Goal: Check status: Check status

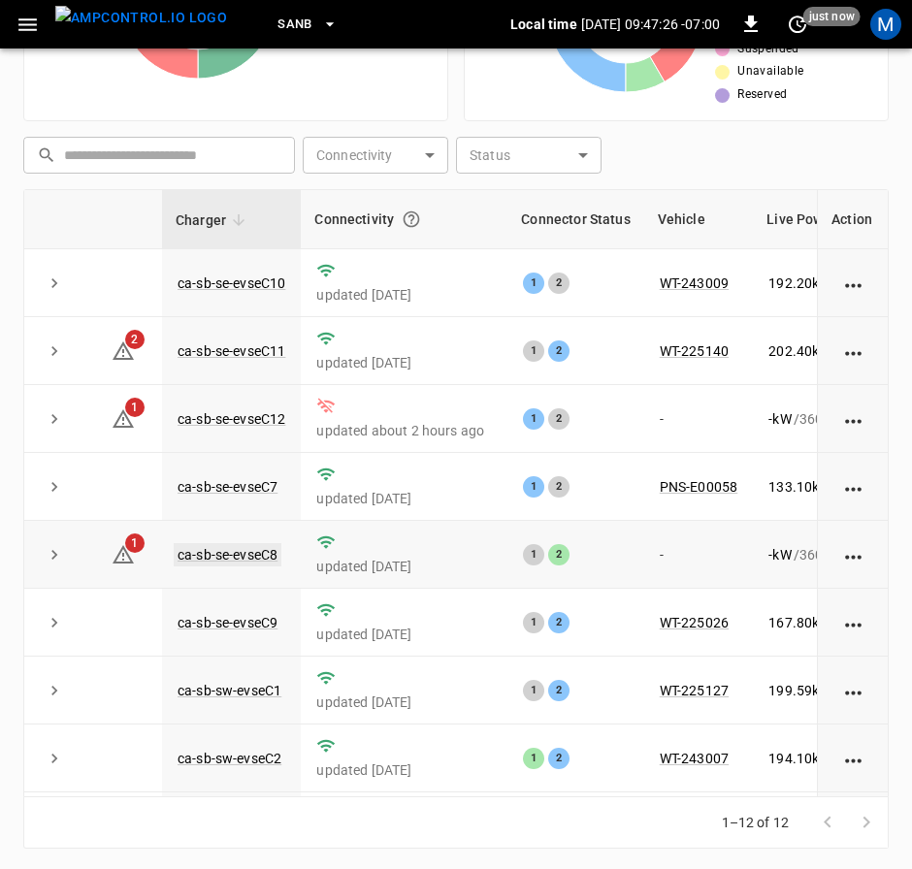
click at [207, 553] on link "ca-sb-se-evseC8" at bounding box center [228, 554] width 108 height 23
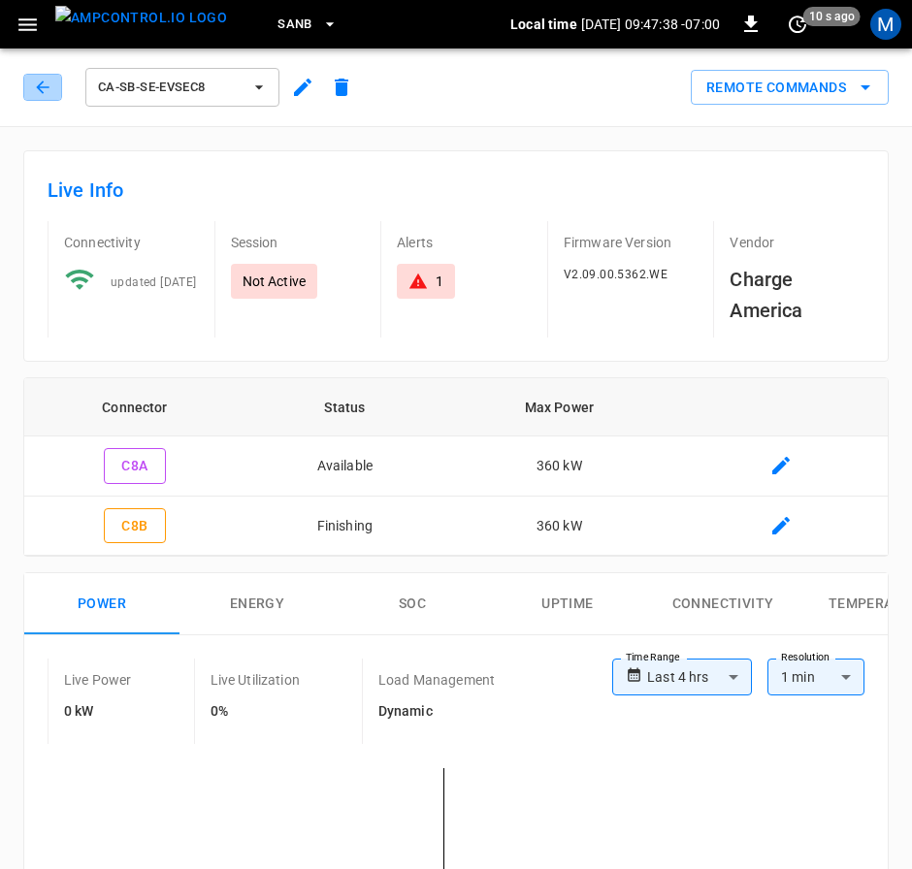
click at [36, 77] on button "button" at bounding box center [42, 87] width 39 height 27
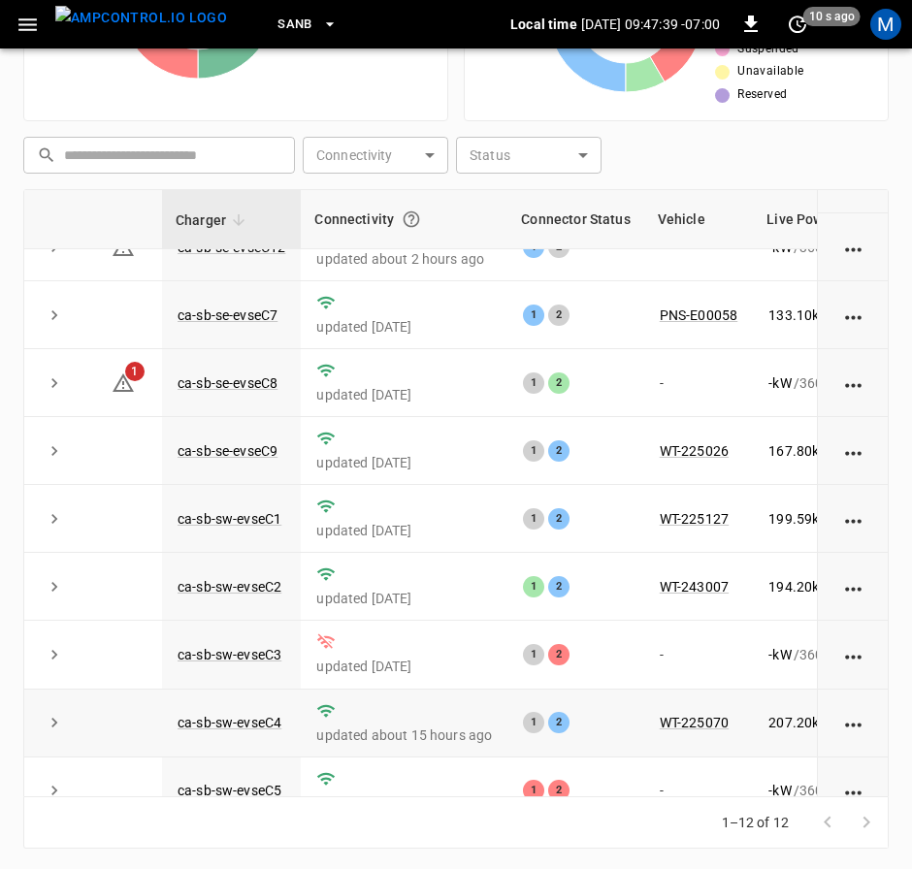
scroll to position [291, 0]
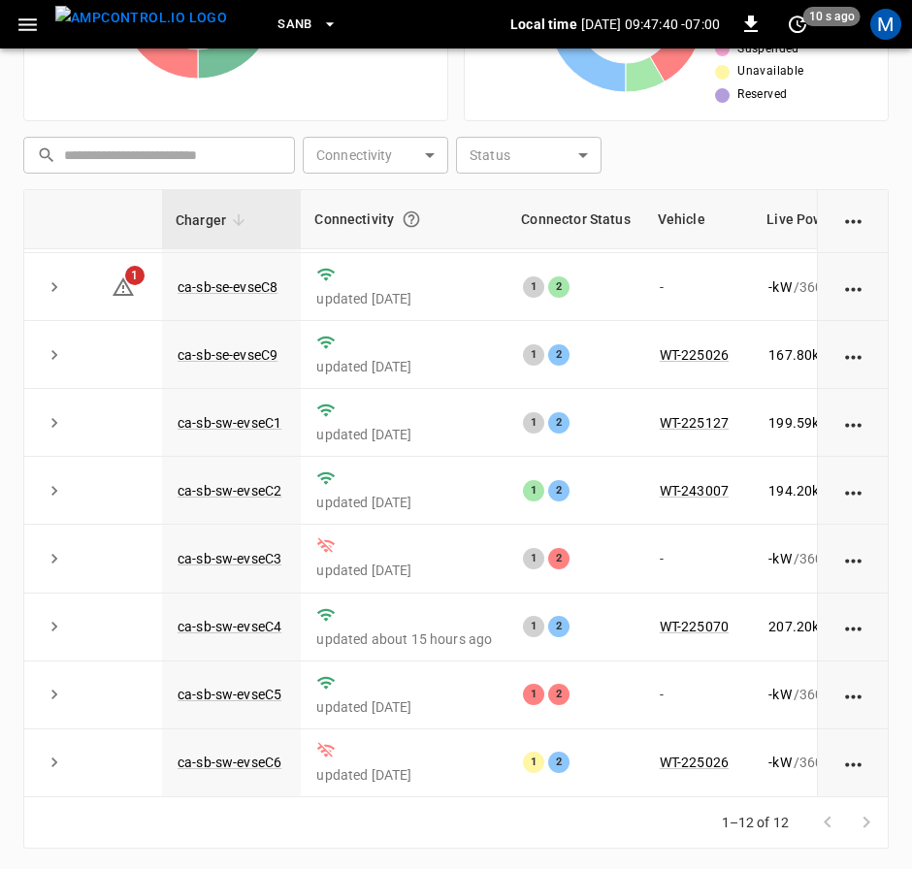
drag, startPoint x: 527, startPoint y: 796, endPoint x: 555, endPoint y: 794, distance: 28.2
click at [555, 794] on div "Charger Connectivity Connector Status Vehicle Live Power Live SoC Last Session …" at bounding box center [455, 493] width 865 height 608
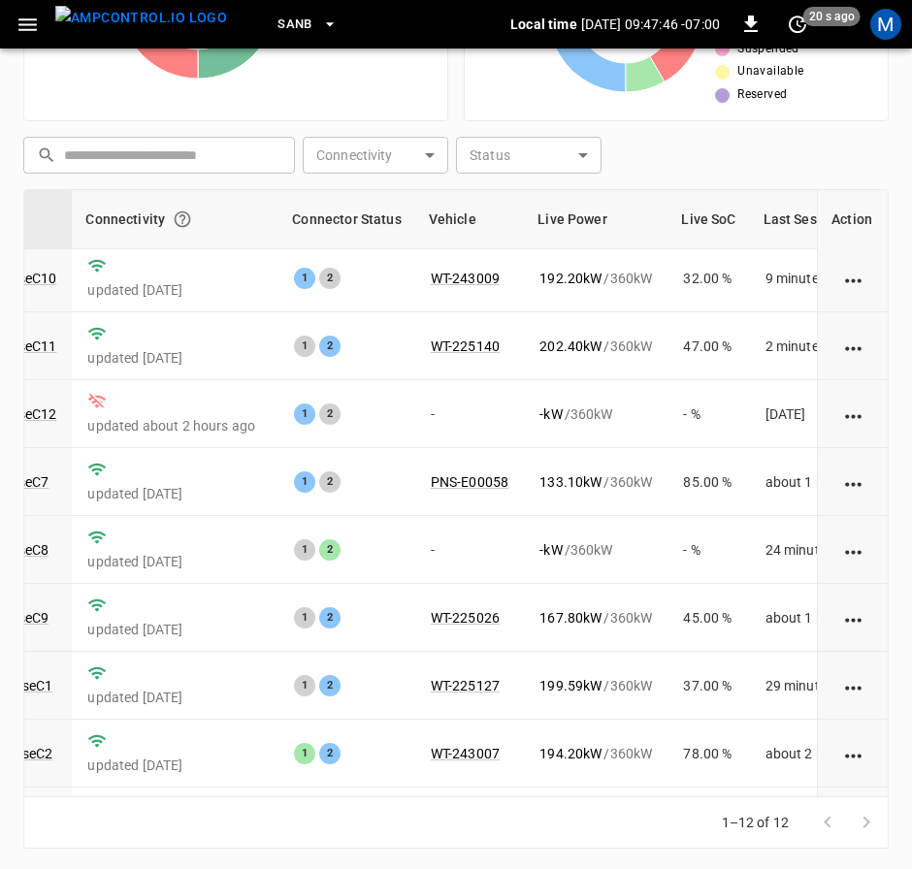
scroll to position [0, 229]
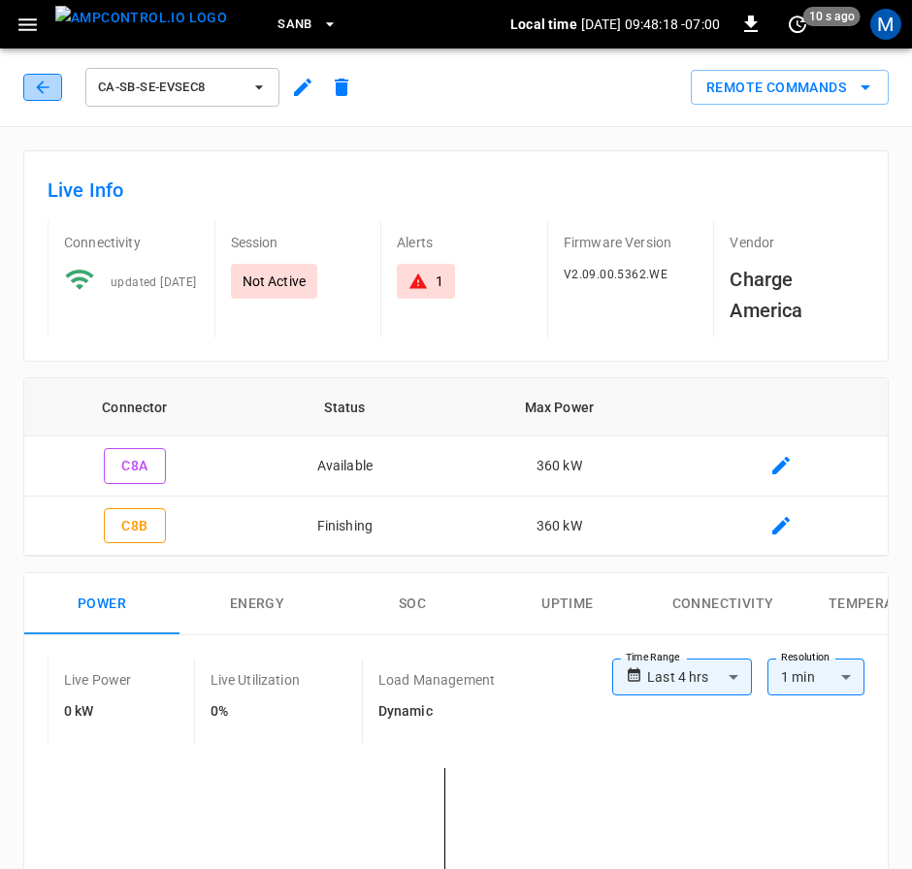
click at [56, 96] on button "button" at bounding box center [42, 87] width 39 height 27
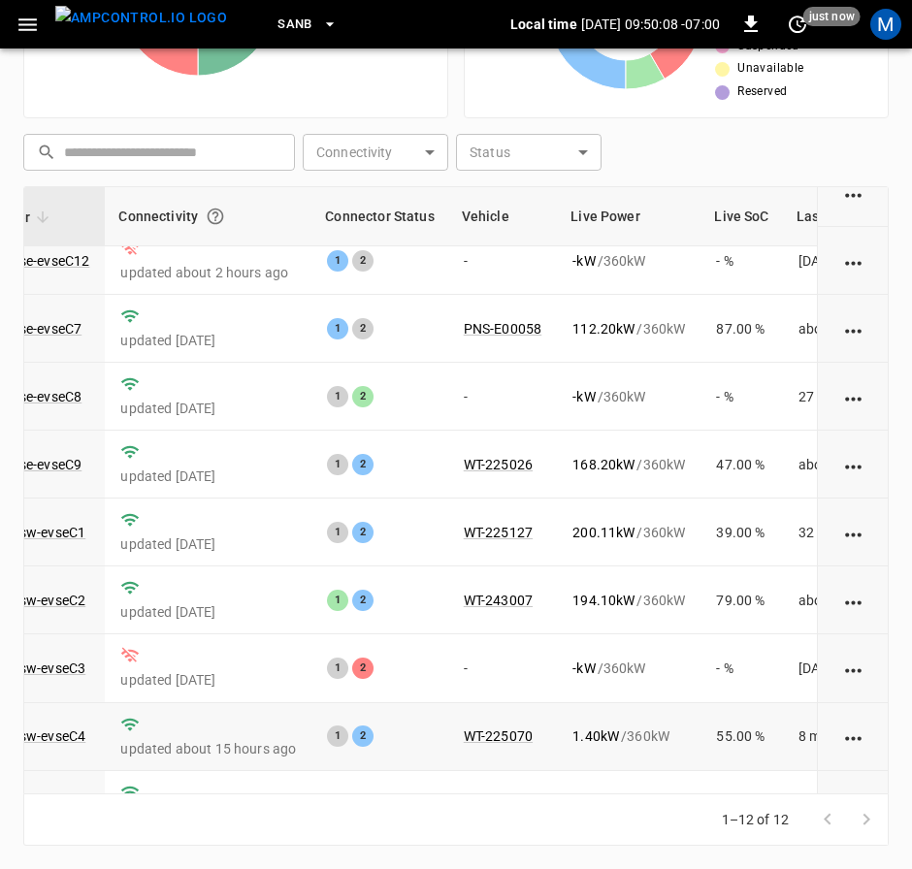
scroll to position [291, 196]
